Goal: Task Accomplishment & Management: Manage account settings

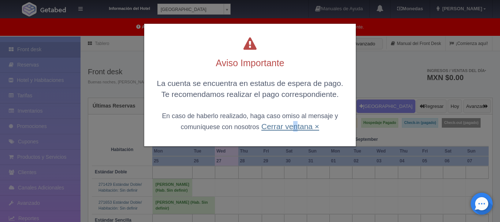
click at [293, 127] on link "Cerrar ventana ×" at bounding box center [290, 126] width 58 height 8
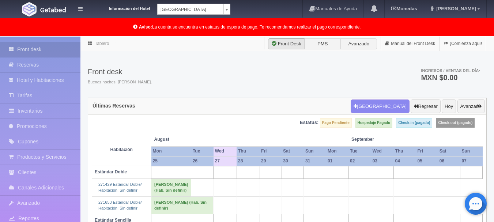
click at [201, 2] on div "Información del Hotel Hotel Plaza Campeche Hotel Plaza Campeche Hotel Plaza Col…" at bounding box center [160, 7] width 139 height 15
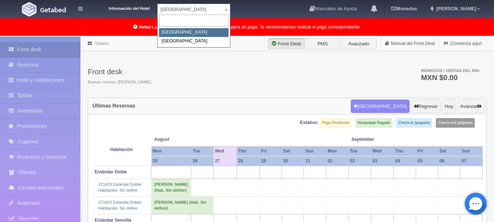
click at [201, 37] on body "Información del Hotel Hotel Plaza Campeche Hotel Plaza Campeche Hotel Plaza Col…" at bounding box center [247, 197] width 494 height 321
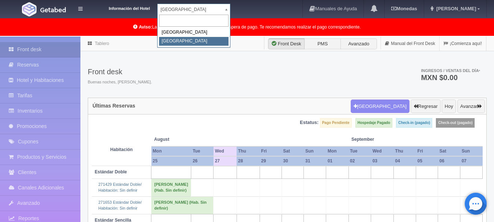
select select "375"
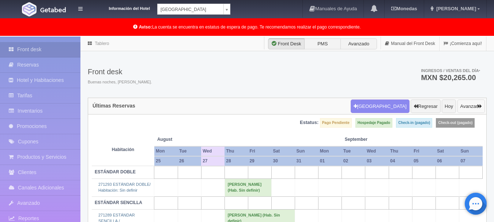
click at [469, 102] on button "Avanzar" at bounding box center [471, 107] width 27 height 14
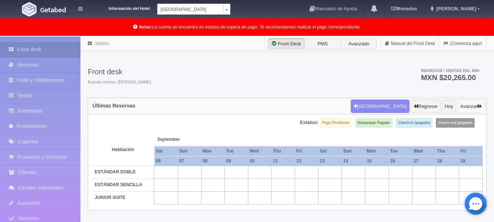
drag, startPoint x: 0, startPoint y: 0, endPoint x: 472, endPoint y: 109, distance: 484.0
click at [472, 109] on button "Avanzar" at bounding box center [471, 107] width 27 height 14
click at [465, 103] on button "Avanzar" at bounding box center [471, 107] width 27 height 14
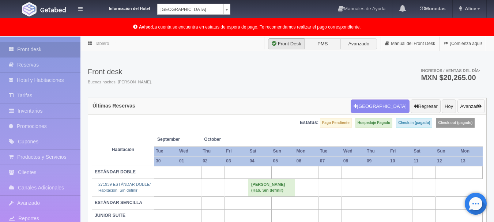
click at [462, 108] on button "Avanzar" at bounding box center [471, 107] width 27 height 14
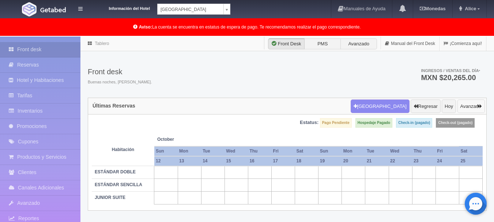
click at [462, 108] on button "Avanzar" at bounding box center [471, 107] width 27 height 14
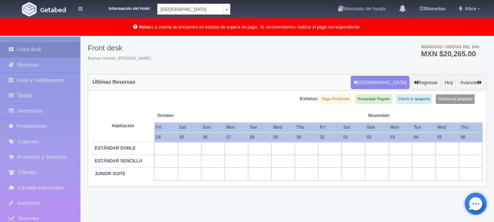
scroll to position [37, 0]
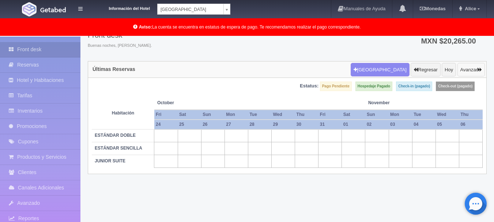
click at [479, 68] on icon "button" at bounding box center [480, 69] width 4 height 5
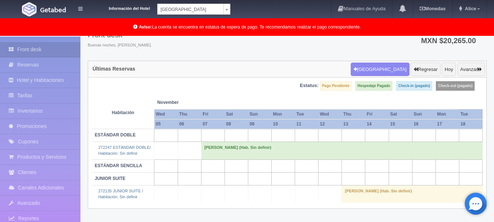
scroll to position [37, 0]
click at [208, 154] on td "Rossana Canche de Barraza (Hab. Sin definir)" at bounding box center [341, 151] width 281 height 18
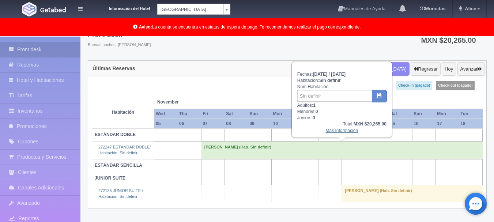
click at [346, 133] on link "Más Información" at bounding box center [342, 130] width 33 height 5
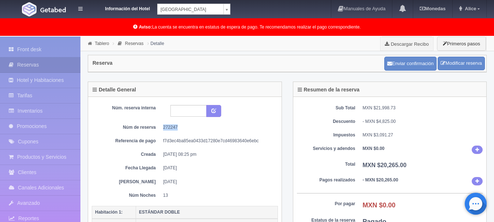
drag, startPoint x: 180, startPoint y: 129, endPoint x: 163, endPoint y: 127, distance: 16.6
click at [163, 127] on dd "272247" at bounding box center [217, 127] width 109 height 6
copy dd "272247"
drag, startPoint x: 409, startPoint y: 117, endPoint x: 406, endPoint y: 109, distance: 8.2
click at [409, 117] on div "Sub Total MXN $21,998.73 Descuento - MXN $4,825.00 Impuestos MXN $3,091.27 Serv…" at bounding box center [390, 198] width 194 height 203
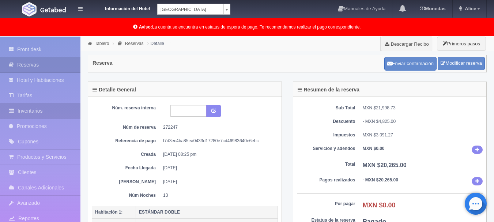
click at [28, 110] on link "Inventarios" at bounding box center [40, 111] width 80 height 15
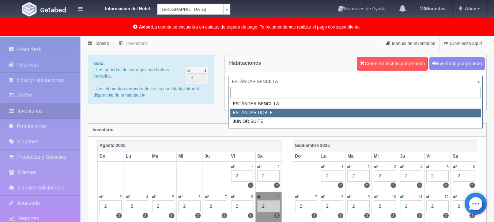
select select "745"
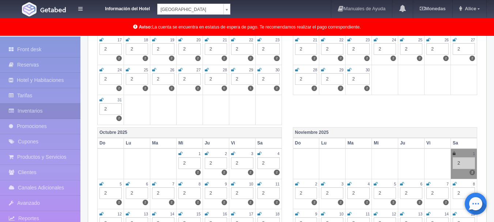
scroll to position [256, 0]
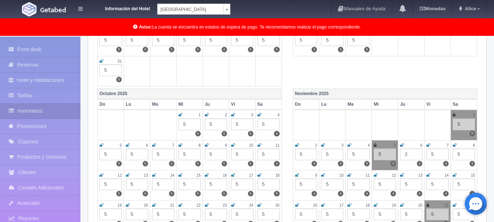
scroll to position [293, 0]
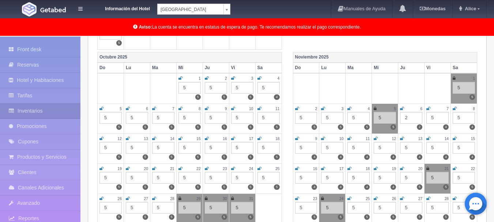
click at [297, 168] on icon at bounding box center [297, 168] width 4 height 4
click at [313, 169] on small "16" at bounding box center [315, 169] width 4 height 4
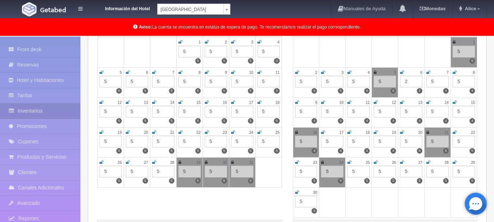
scroll to position [329, 0]
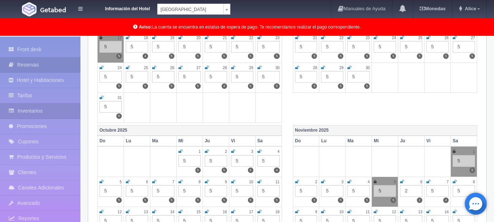
click at [42, 67] on link "Reservas" at bounding box center [40, 64] width 80 height 15
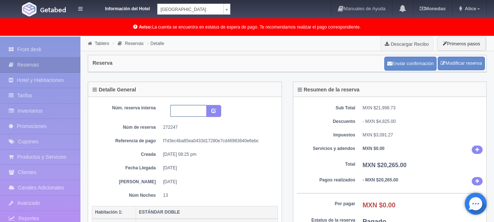
click at [175, 109] on input "text" at bounding box center [188, 111] width 36 height 12
type input "9548"
click at [211, 110] on button "submit" at bounding box center [213, 111] width 15 height 12
